Goal: Information Seeking & Learning: Learn about a topic

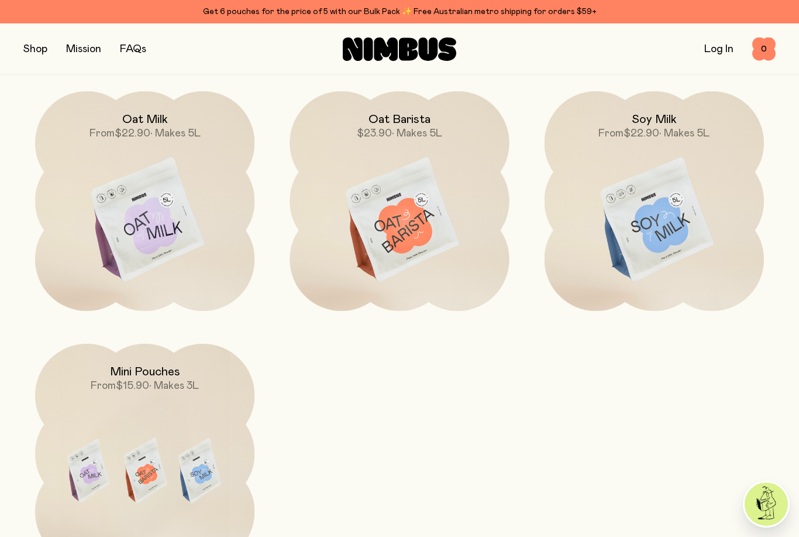
scroll to position [1046, 0]
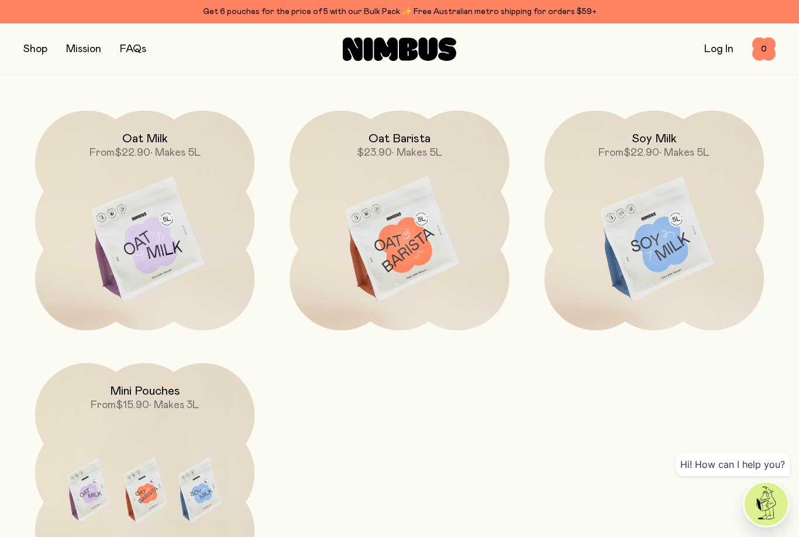
click at [386, 297] on img at bounding box center [399, 240] width 219 height 258
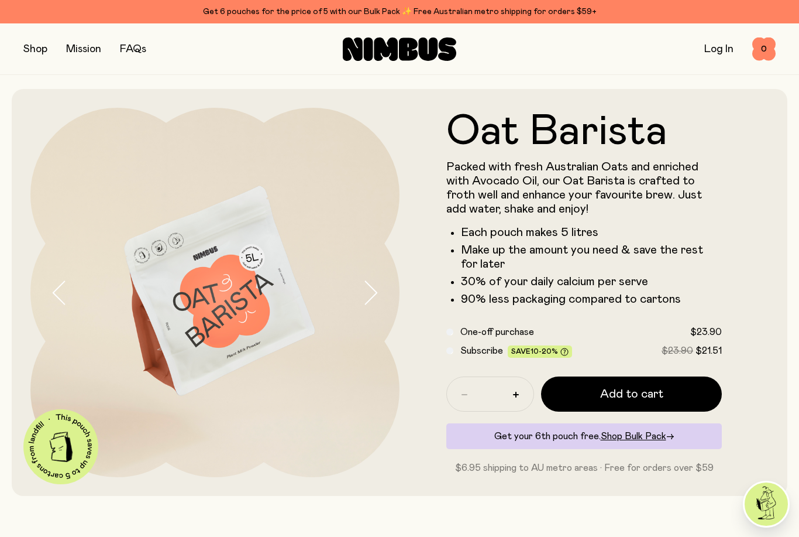
click at [43, 44] on button "button" at bounding box center [35, 49] width 24 height 16
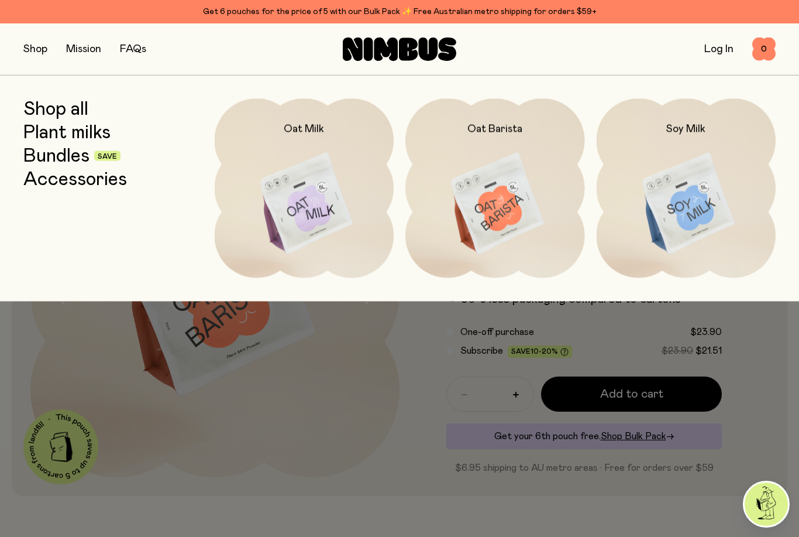
click at [315, 219] on img at bounding box center [305, 203] width 180 height 211
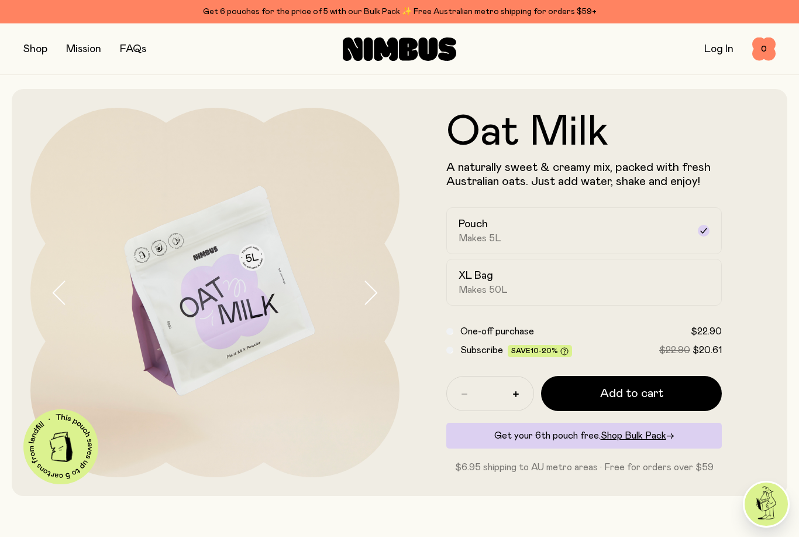
click at [32, 42] on button "button" at bounding box center [35, 49] width 24 height 16
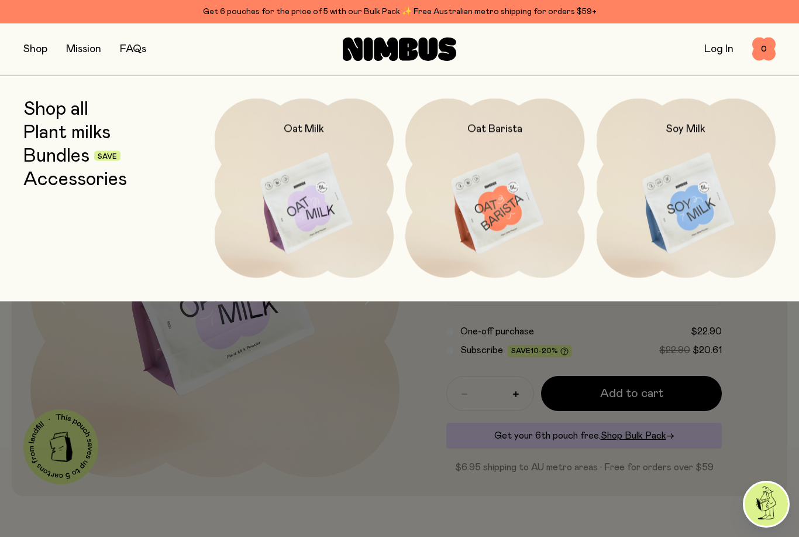
click at [496, 214] on img at bounding box center [496, 203] width 180 height 211
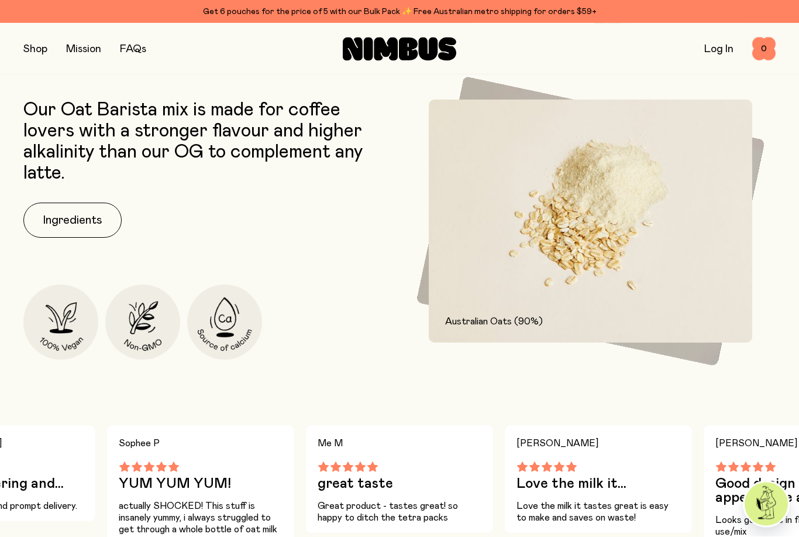
scroll to position [462, 0]
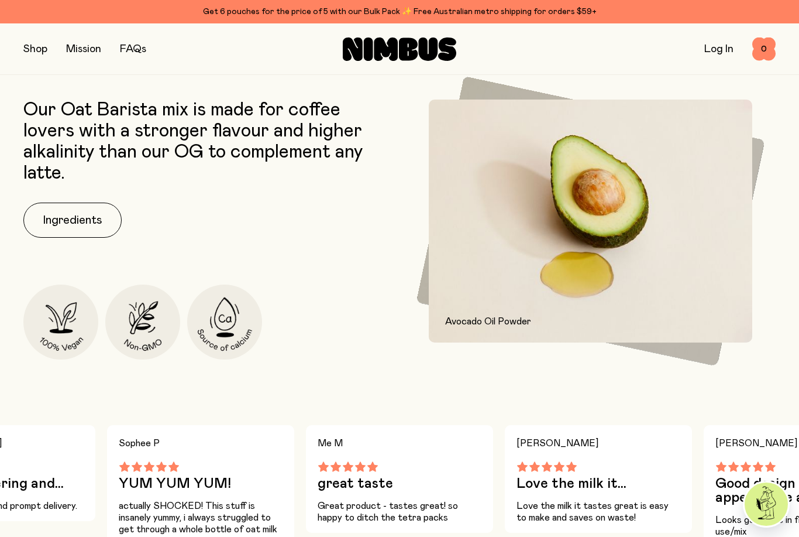
click at [61, 226] on button "Ingredients" at bounding box center [72, 219] width 98 height 35
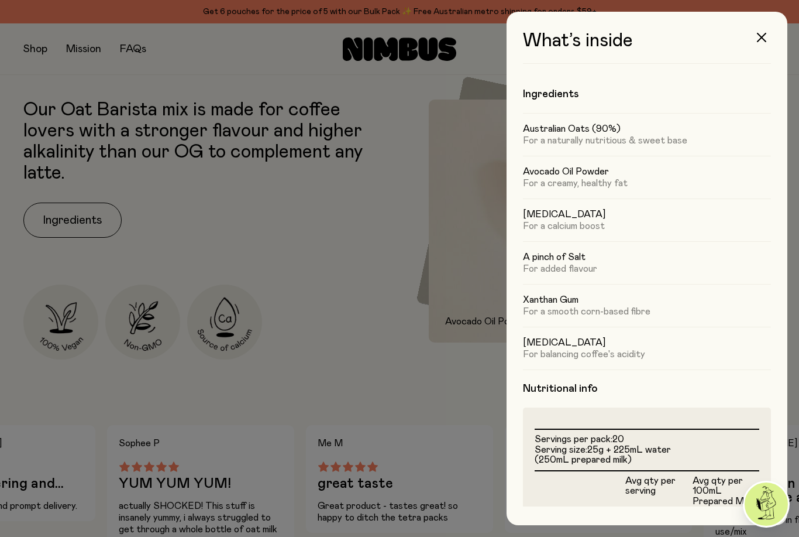
click at [310, 273] on div at bounding box center [399, 268] width 799 height 537
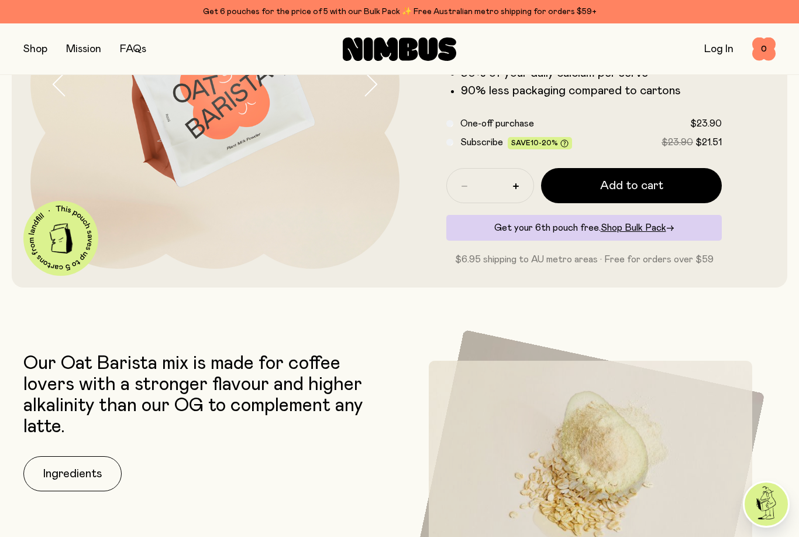
scroll to position [177, 0]
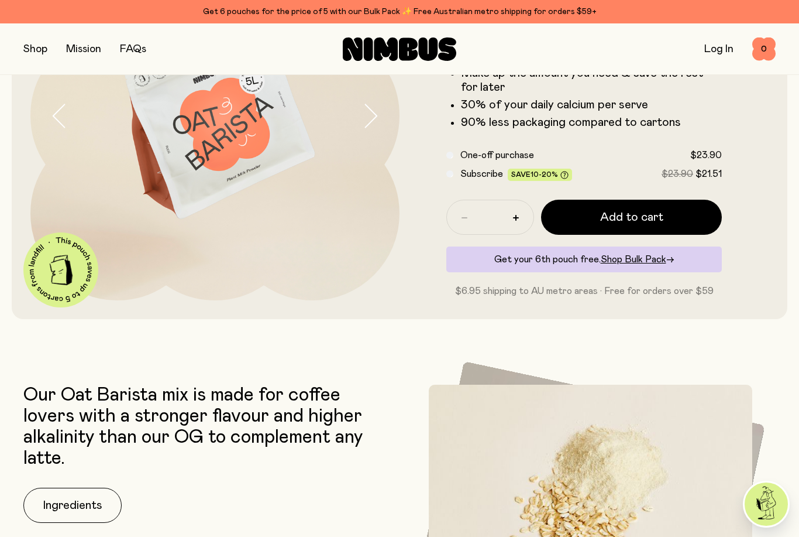
click at [36, 44] on button "button" at bounding box center [35, 49] width 24 height 16
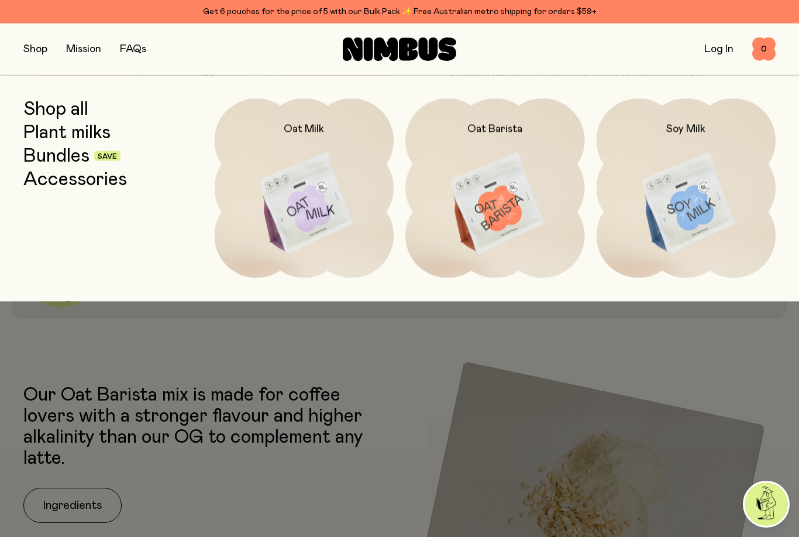
click at [324, 218] on img at bounding box center [305, 203] width 180 height 211
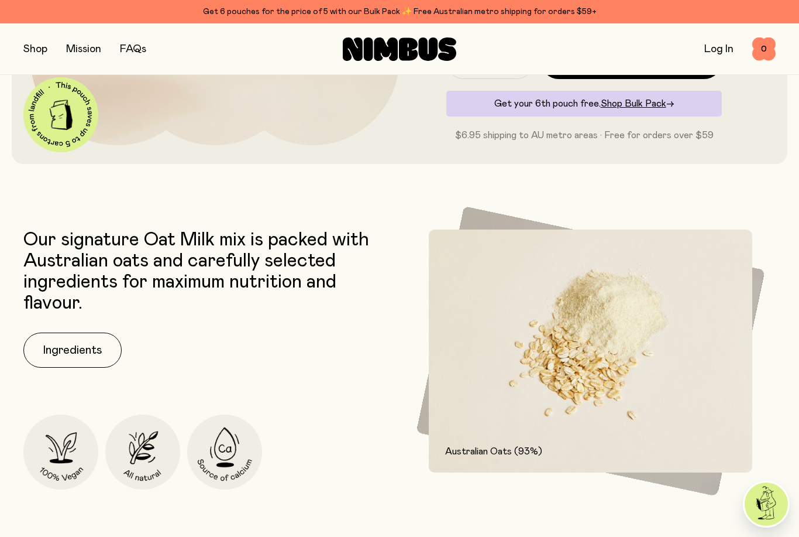
scroll to position [337, 0]
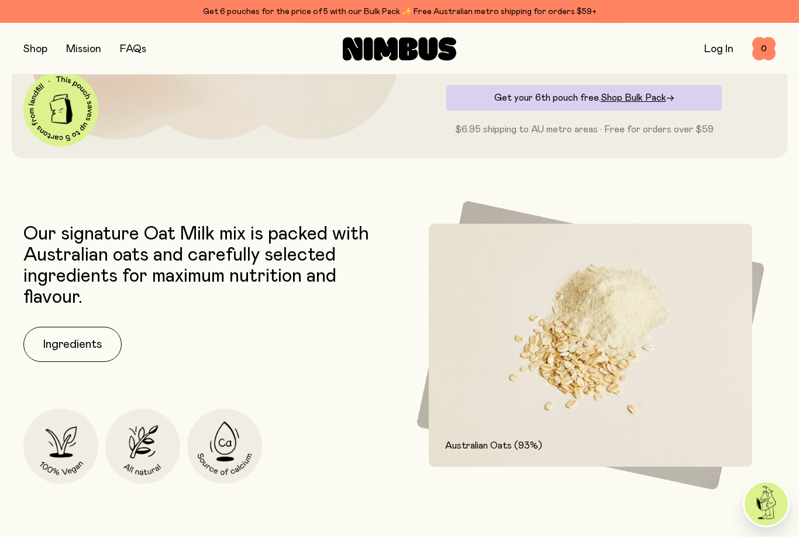
click at [71, 356] on button "Ingredients" at bounding box center [72, 344] width 98 height 35
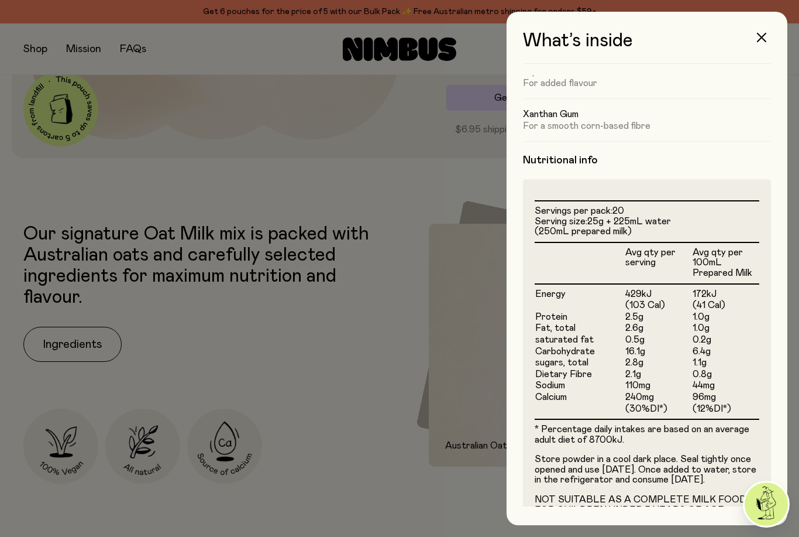
scroll to position [185, 0]
click at [306, 424] on div at bounding box center [399, 268] width 799 height 537
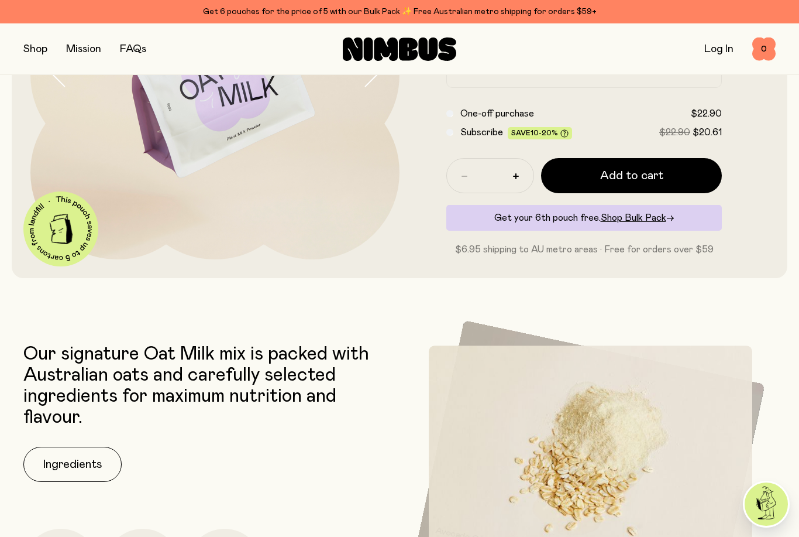
scroll to position [215, 0]
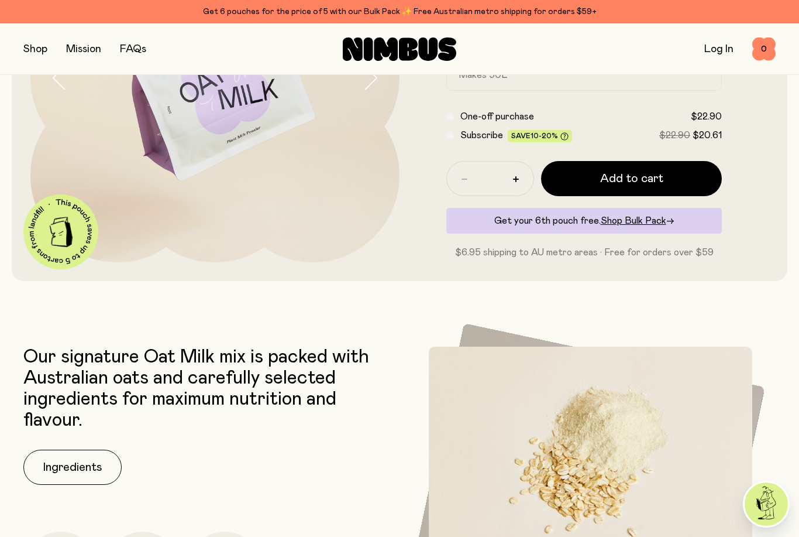
click at [40, 48] on button "button" at bounding box center [35, 49] width 24 height 16
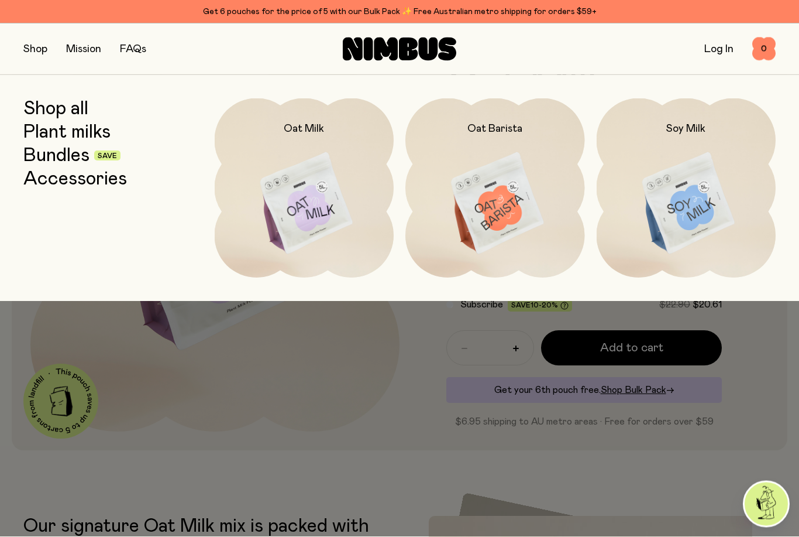
scroll to position [0, 0]
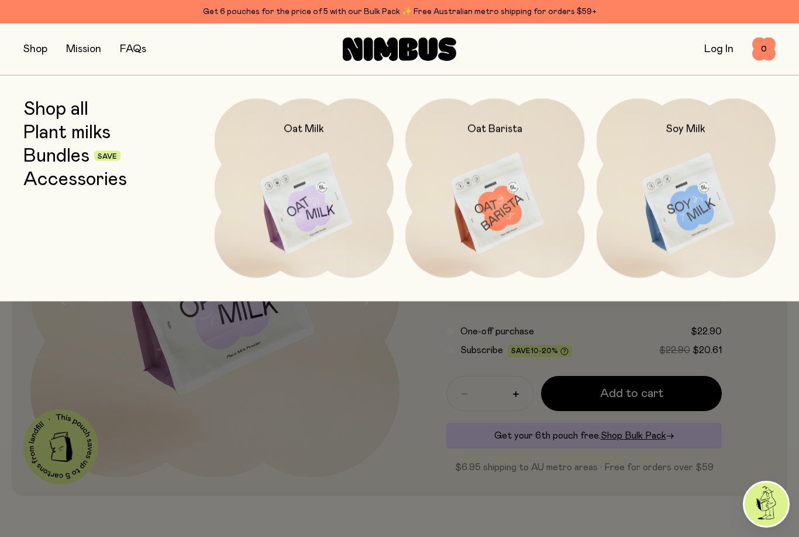
click at [356, 345] on div at bounding box center [399, 327] width 799 height 52
click at [81, 187] on link "Accessories" at bounding box center [75, 179] width 104 height 21
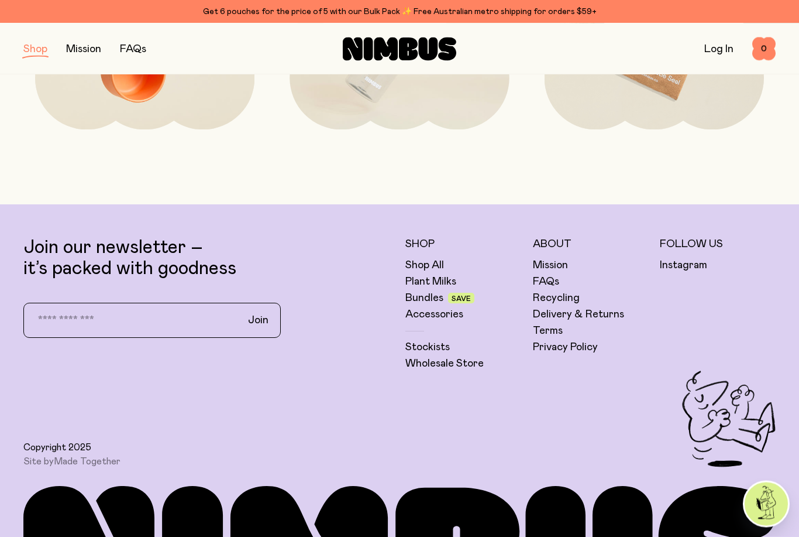
scroll to position [338, 0]
click at [461, 364] on link "Wholesale Store" at bounding box center [445, 363] width 78 height 14
